Goal: Task Accomplishment & Management: Manage account settings

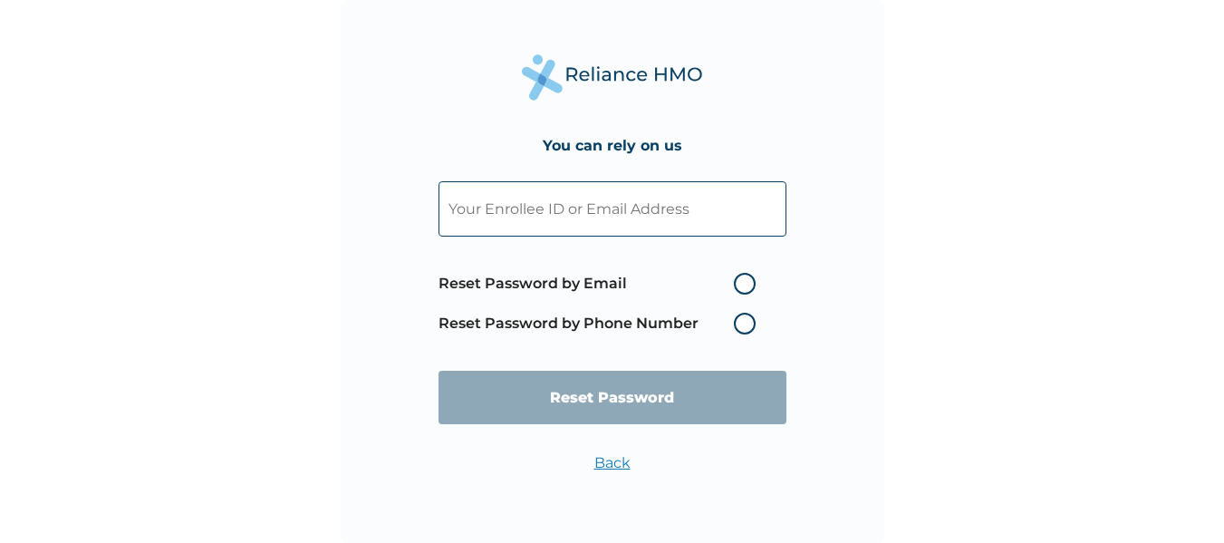
click at [543, 216] on input "text" at bounding box center [612, 208] width 348 height 55
paste input "olurinderachael@outook.com"
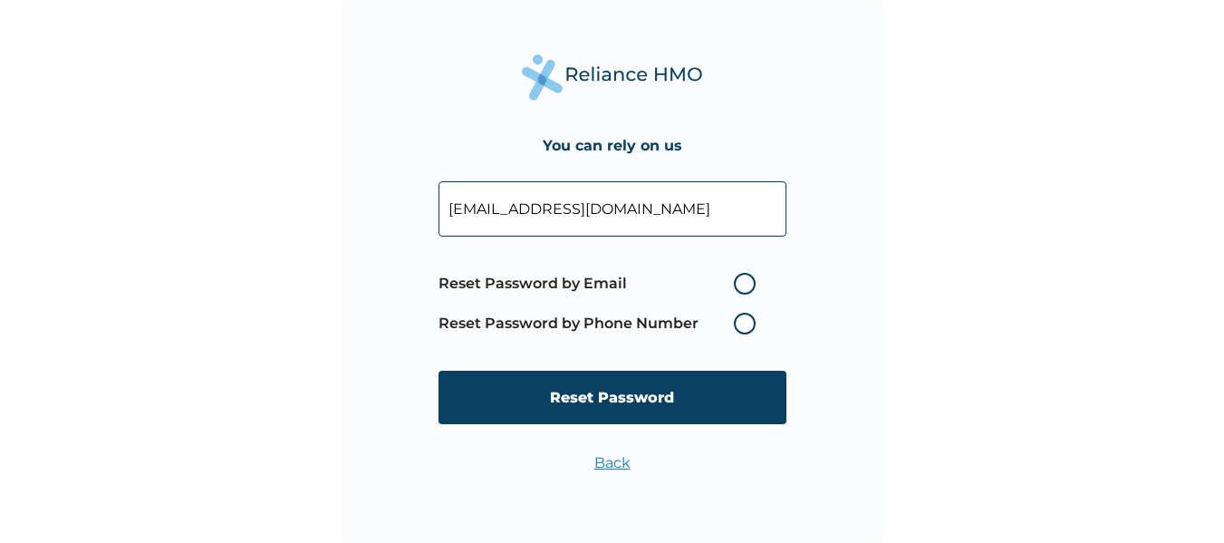
type input "olurinderachael@outook.com"
click at [750, 276] on label "Reset Password by Email" at bounding box center [601, 284] width 326 height 22
click at [737, 276] on input "Reset Password by Email" at bounding box center [722, 283] width 29 height 29
radio input "true"
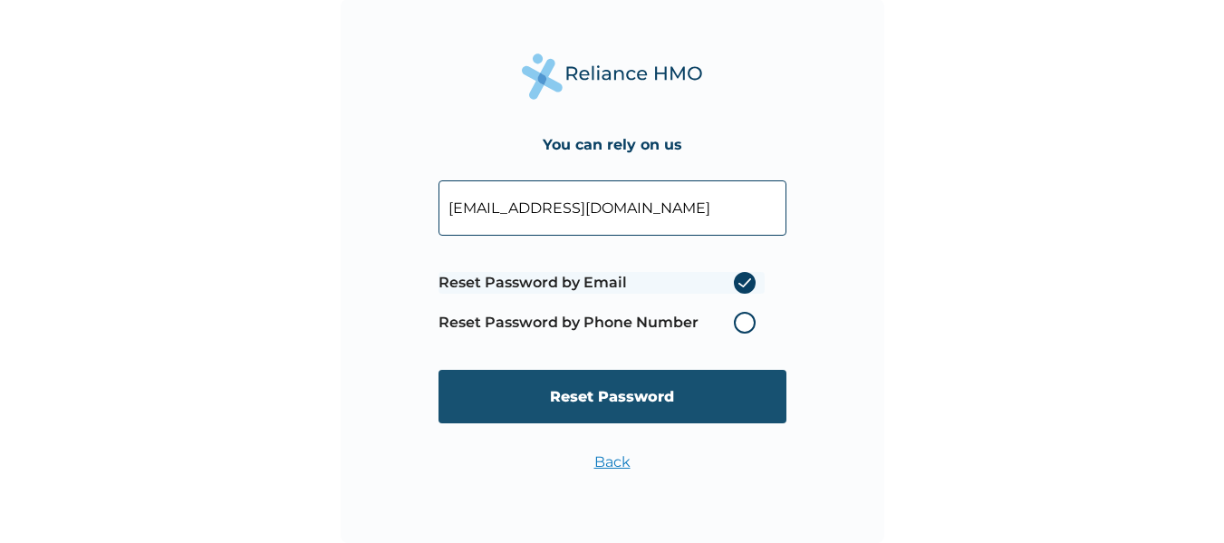
click at [620, 405] on input "Reset Password" at bounding box center [612, 396] width 348 height 53
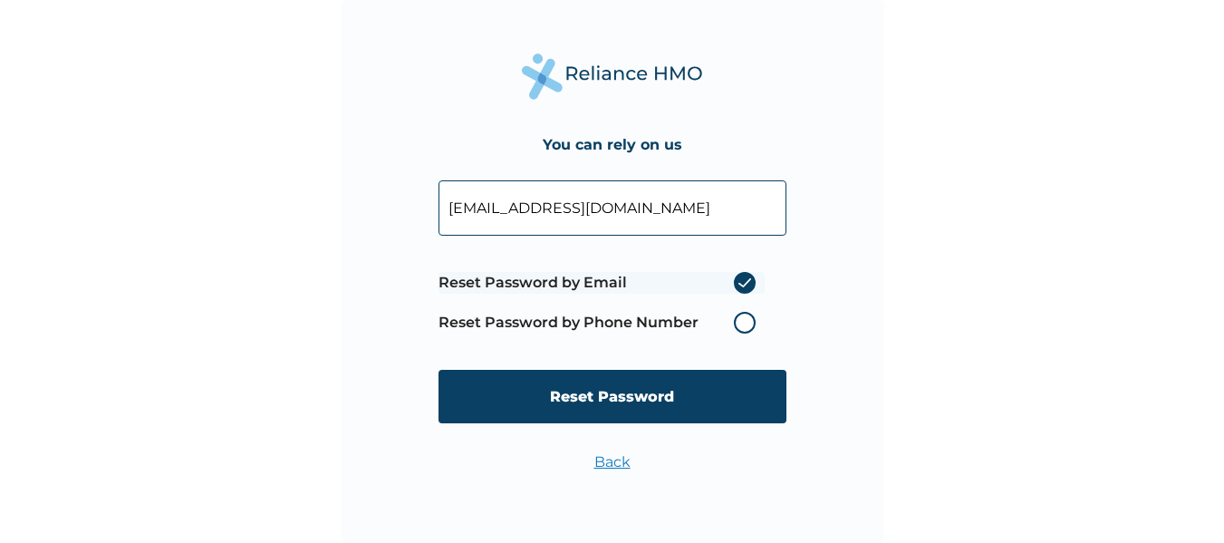
scroll to position [0, 0]
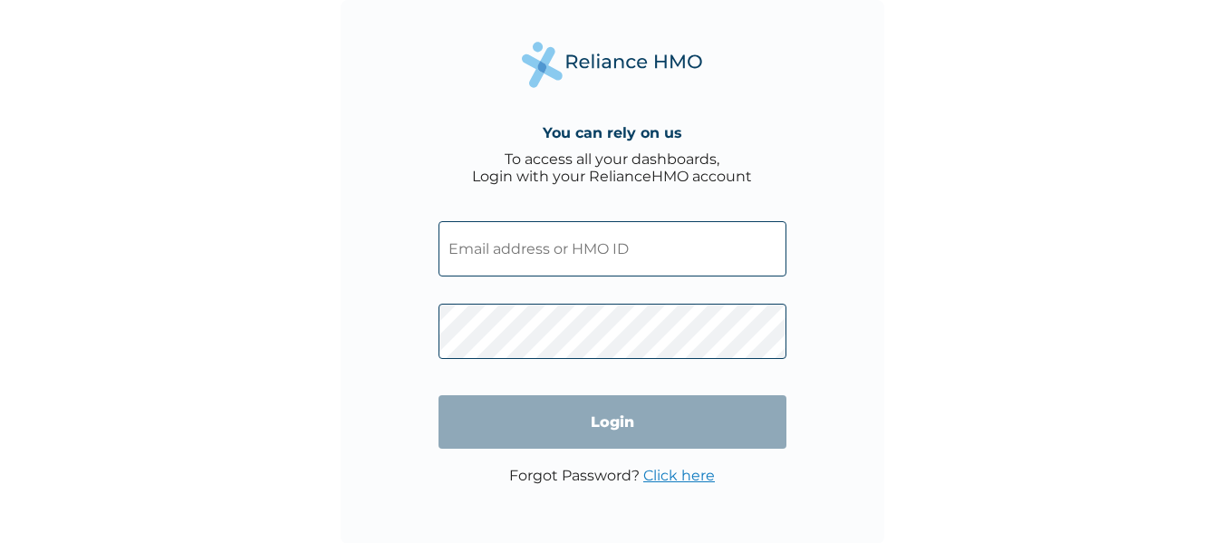
type input "[PERSON_NAME][EMAIL_ADDRESS][DOMAIN_NAME]"
click at [687, 474] on link "Click here" at bounding box center [679, 474] width 72 height 17
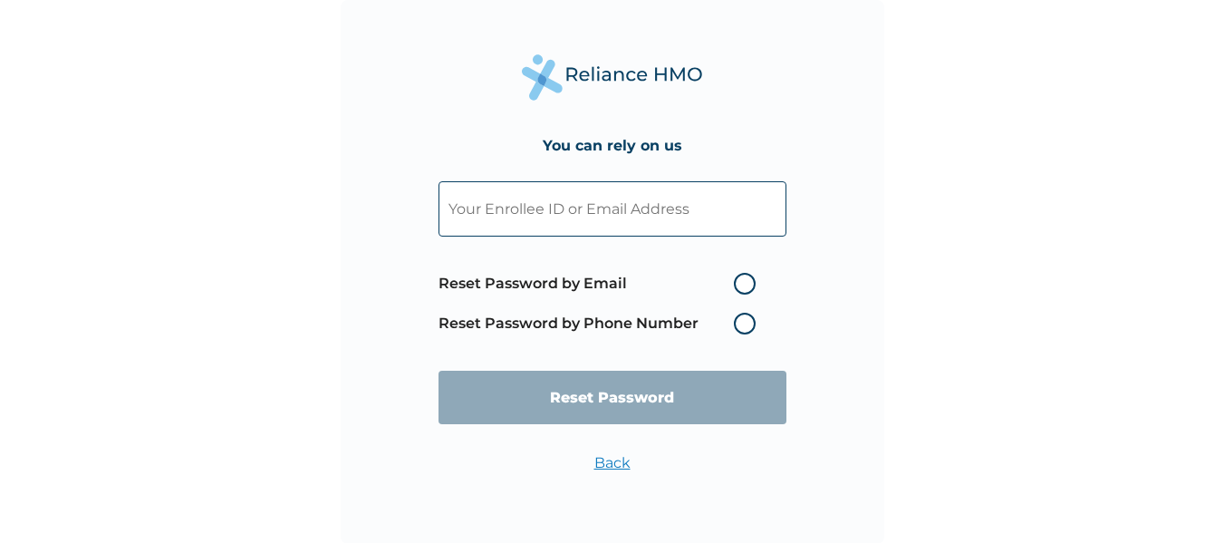
click at [580, 214] on input "text" at bounding box center [612, 208] width 348 height 55
paste input "[URL][DOMAIN_NAME]"
type input "[URL][DOMAIN_NAME]"
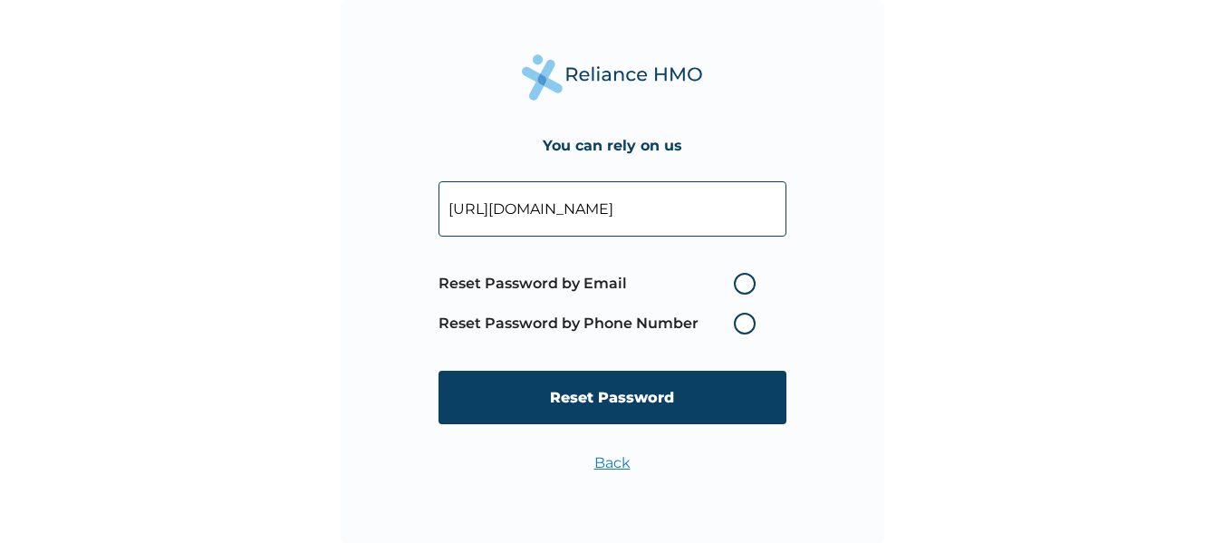
drag, startPoint x: 730, startPoint y: 209, endPoint x: 237, endPoint y: 203, distance: 492.8
click at [237, 203] on div "You can rely on us [URL][DOMAIN_NAME] Reset Password by Email Reset Password by…" at bounding box center [612, 271] width 1224 height 543
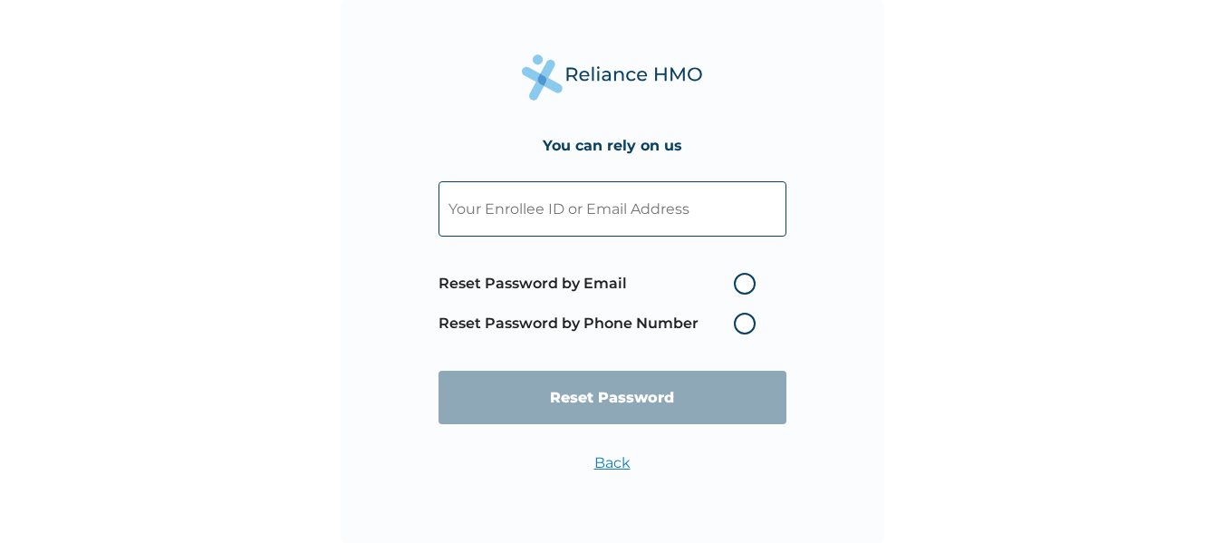
paste input "[EMAIL_ADDRESS][DOMAIN_NAME]"
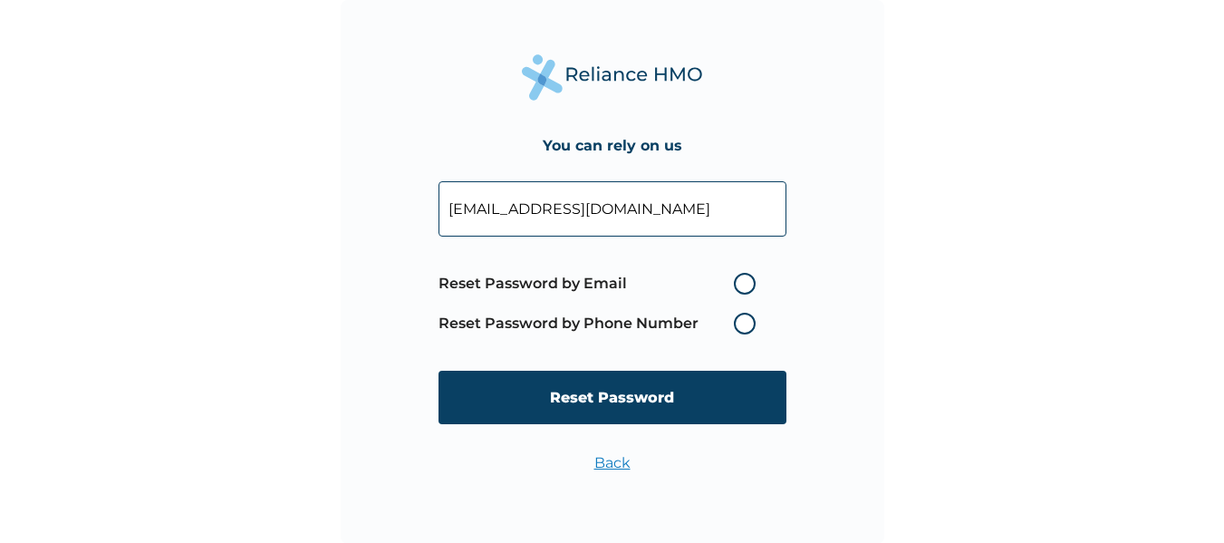
type input "[EMAIL_ADDRESS][DOMAIN_NAME]"
click at [740, 284] on label "Reset Password by Email" at bounding box center [601, 284] width 326 height 22
click at [737, 284] on input "Reset Password by Email" at bounding box center [722, 283] width 29 height 29
radio input "true"
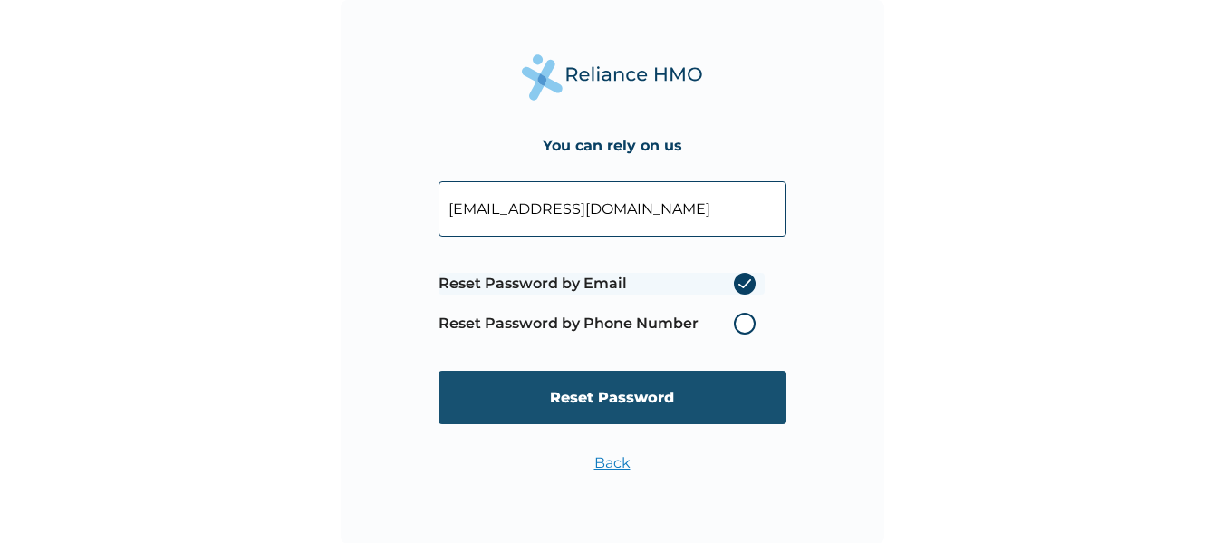
click at [648, 409] on input "Reset Password" at bounding box center [612, 396] width 348 height 53
